Goal: Book appointment/travel/reservation

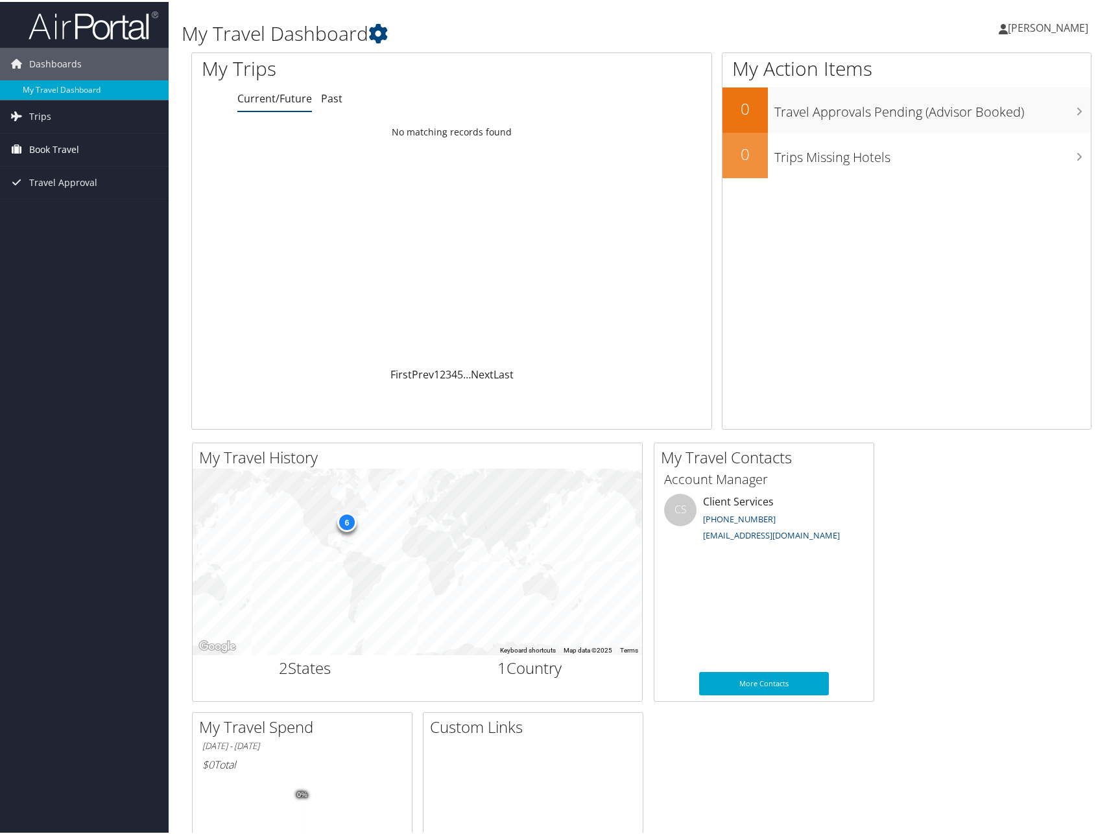
click at [56, 150] on span "Book Travel" at bounding box center [54, 148] width 50 height 32
click at [42, 112] on span "Trips" at bounding box center [40, 115] width 22 height 32
click at [73, 268] on link "Book/Manage Online Trips" at bounding box center [84, 270] width 169 height 19
